Goal: Check status: Check status

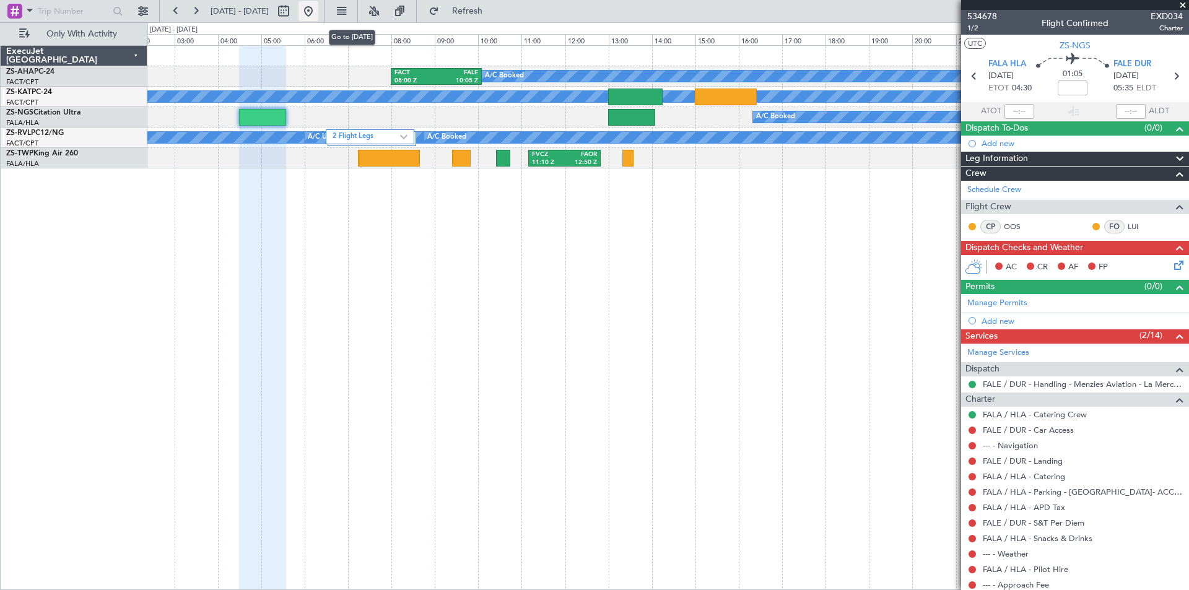
click at [318, 11] on button at bounding box center [309, 11] width 20 height 20
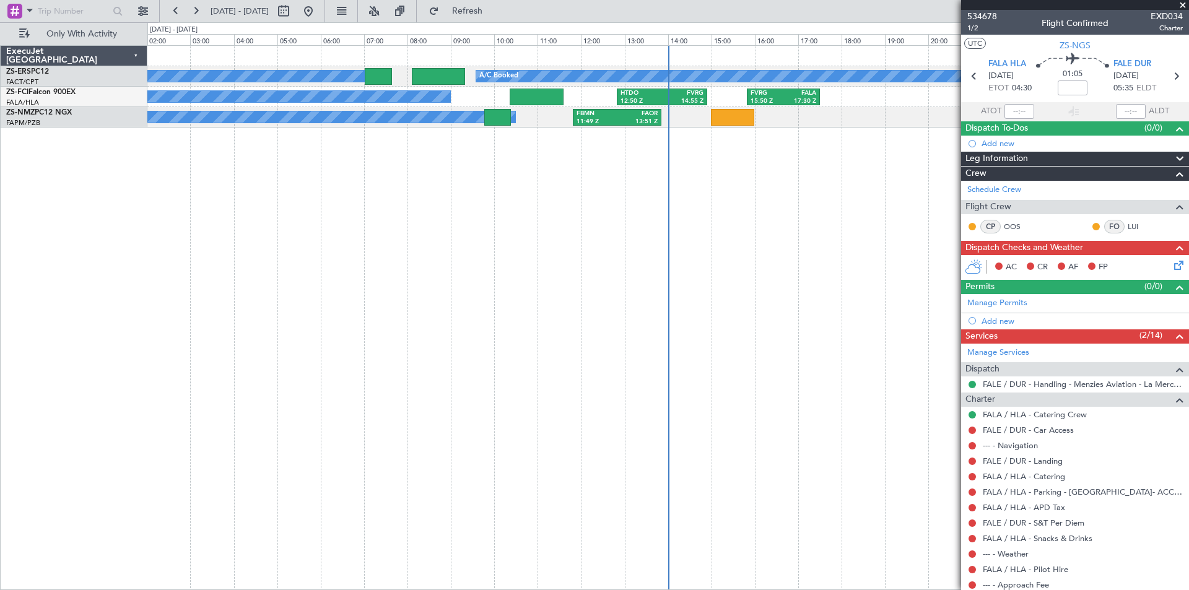
click at [445, 264] on div "A/C Booked A/C Booked FVRG 15:50 Z FALA 17:30 Z HTDO 12:50 Z FVRG 14:55 Z A/C B…" at bounding box center [668, 317] width 1042 height 545
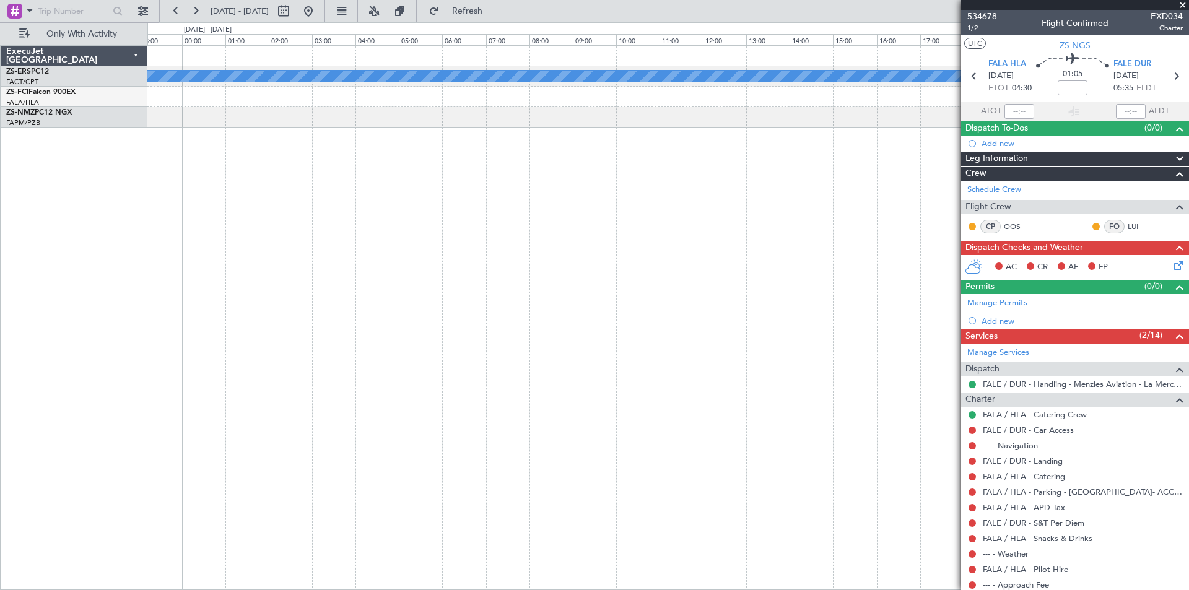
click at [180, 232] on div "A/C Booked FVRG 15:50 Z FALA 17:30 Z" at bounding box center [668, 317] width 1042 height 545
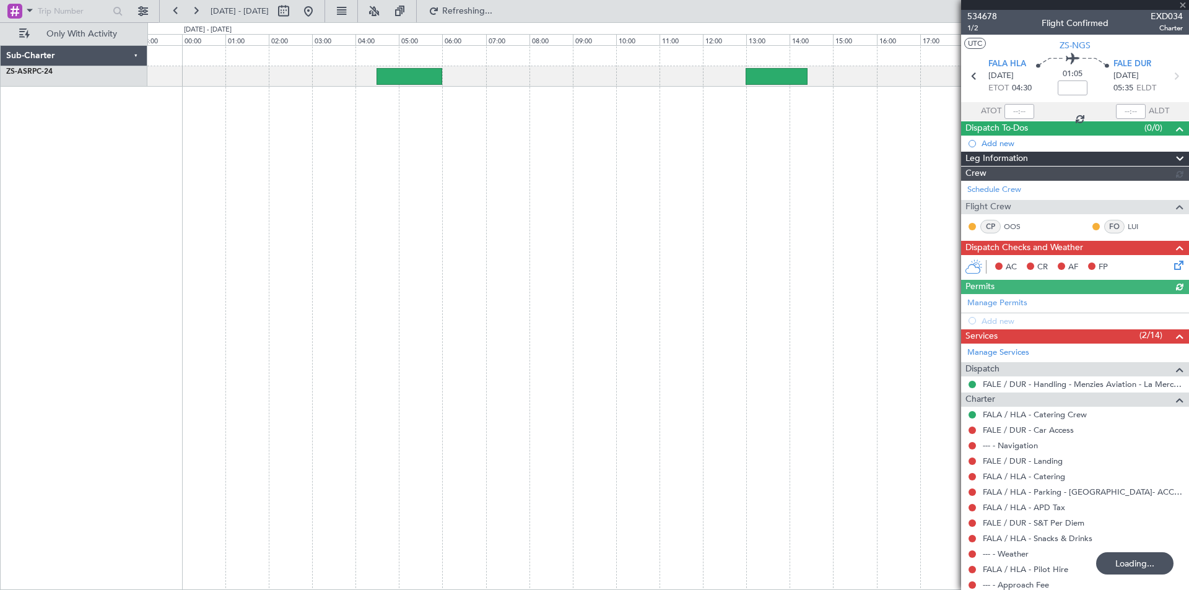
click at [237, 139] on div at bounding box center [668, 317] width 1042 height 545
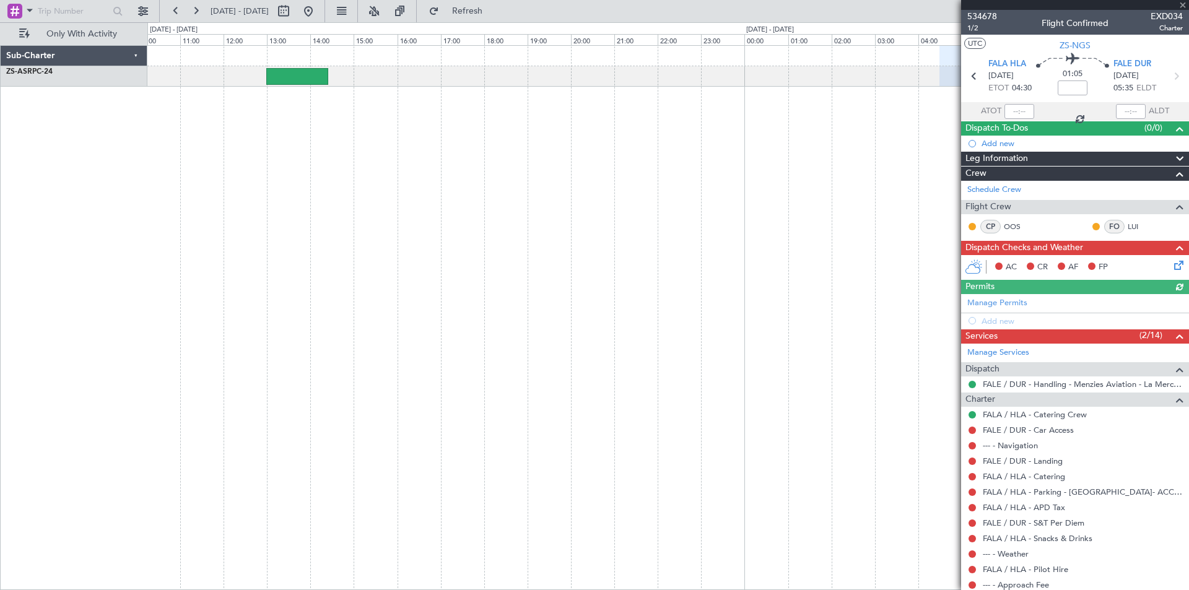
click at [366, 146] on div at bounding box center [668, 317] width 1042 height 545
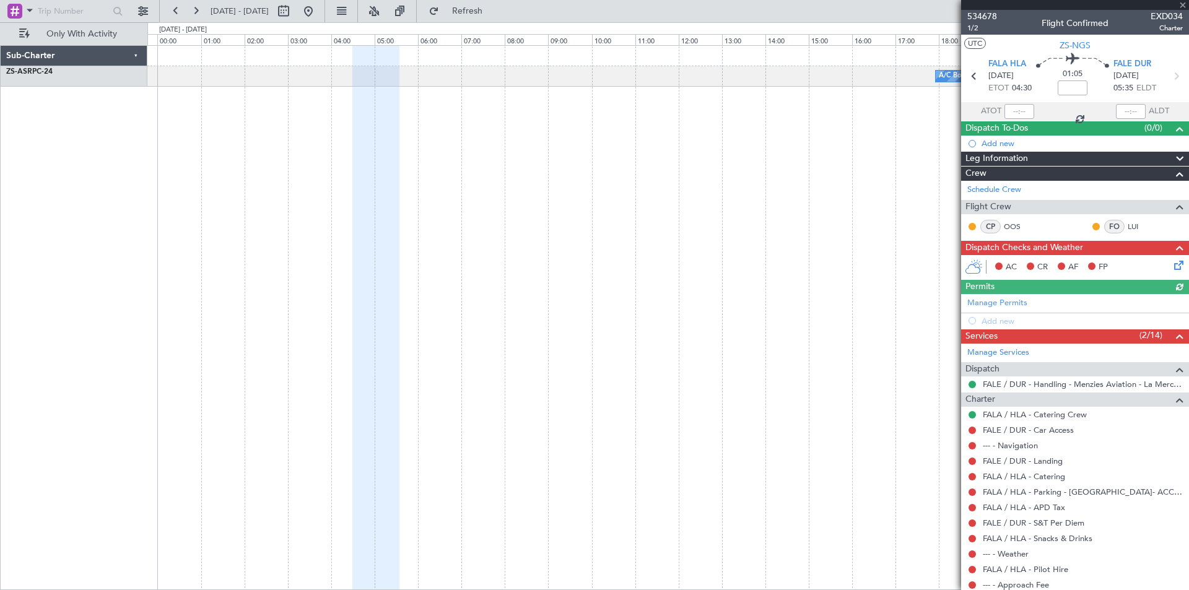
click at [370, 152] on div at bounding box center [375, 318] width 47 height 545
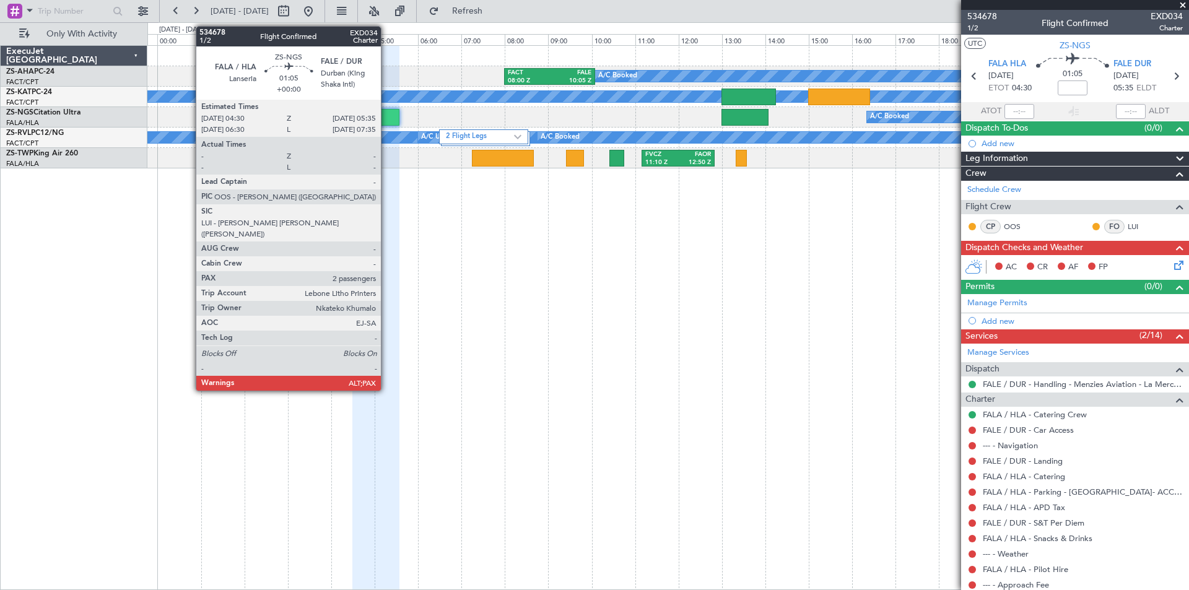
click at [387, 116] on div at bounding box center [375, 117] width 47 height 17
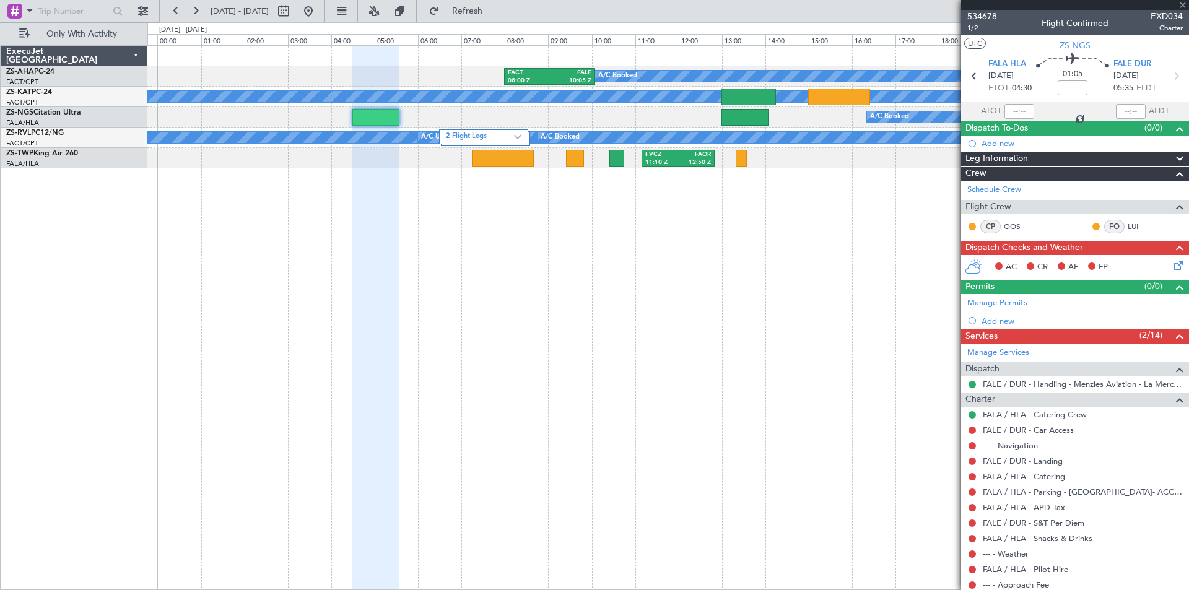
click at [982, 17] on span "534678" at bounding box center [983, 16] width 30 height 13
